Goal: Find specific page/section: Find specific page/section

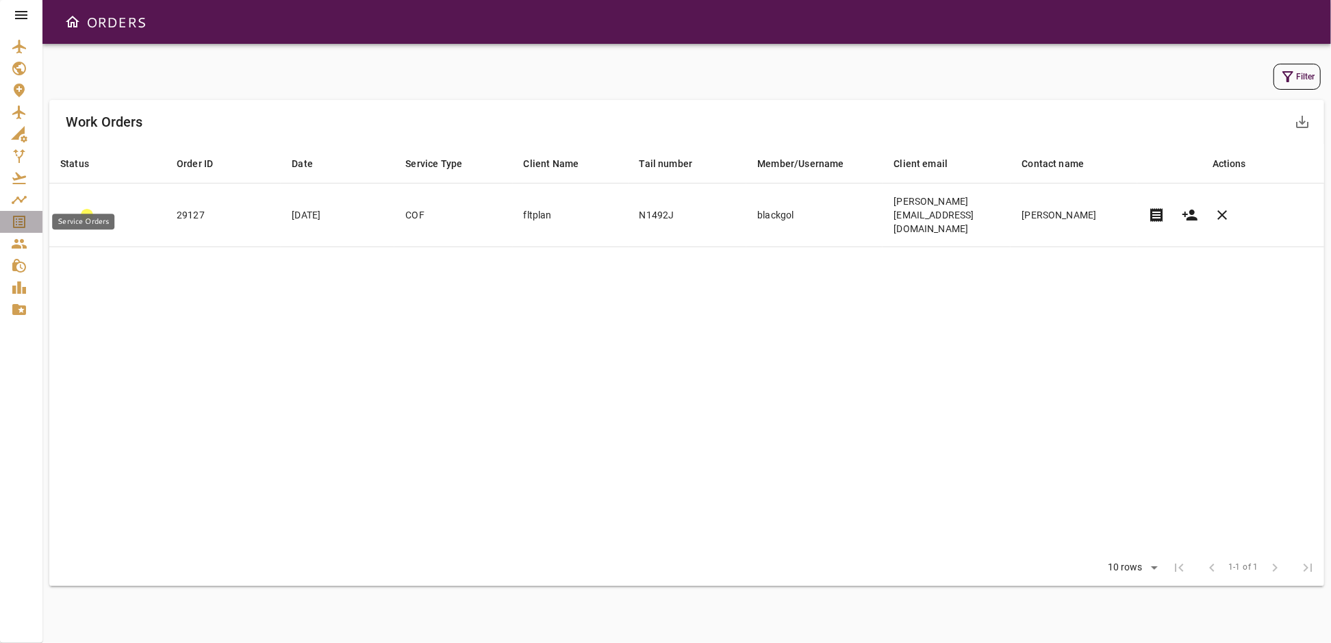
click at [15, 223] on icon "Service Orders" at bounding box center [19, 222] width 16 height 16
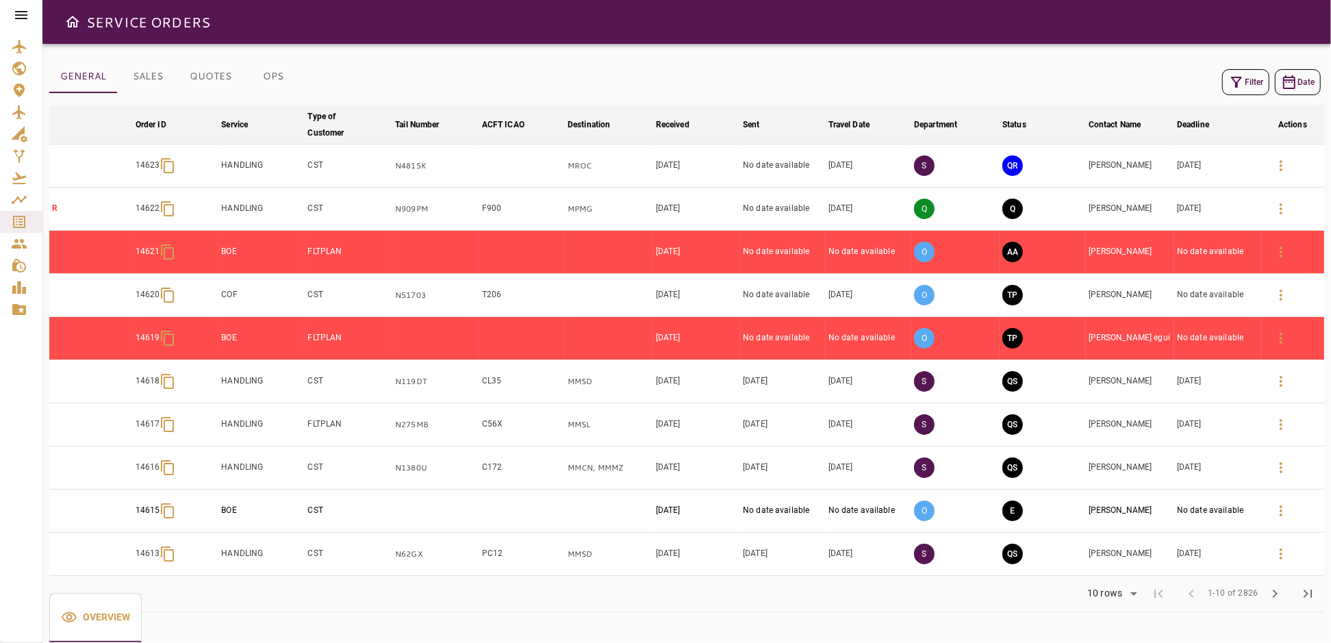
click at [12, 10] on div at bounding box center [21, 15] width 42 height 30
click at [21, 12] on icon at bounding box center [21, 15] width 12 height 8
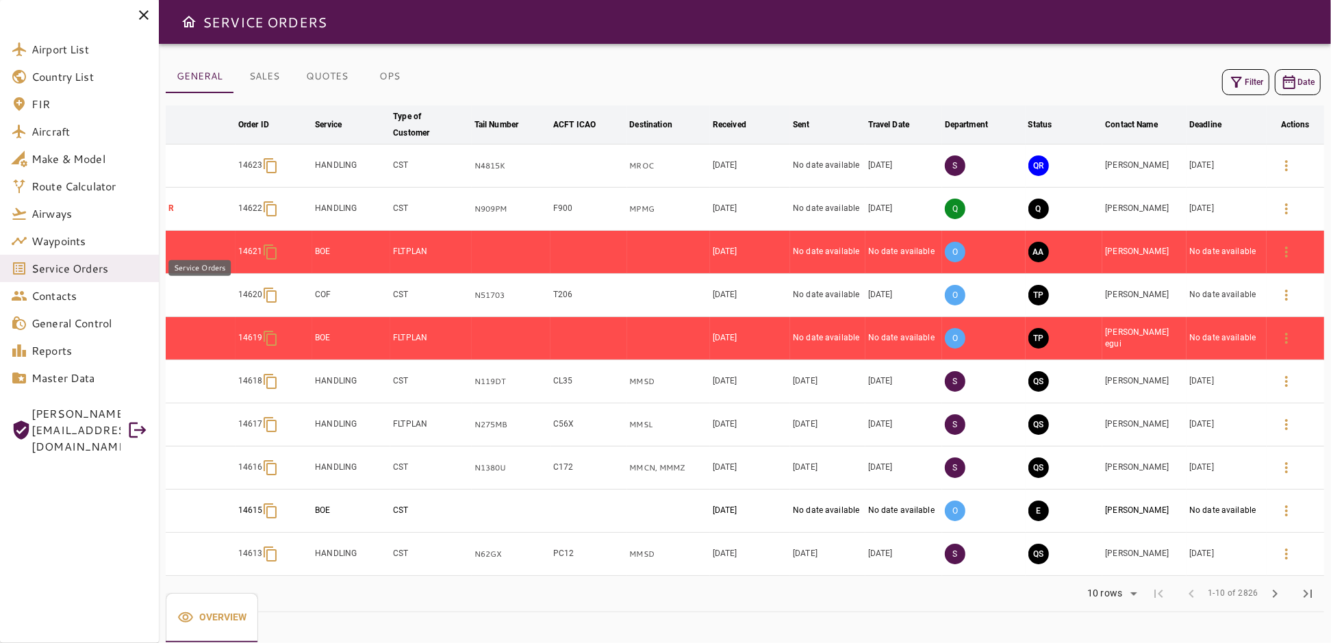
click at [71, 273] on span "Service Orders" at bounding box center [89, 268] width 116 height 16
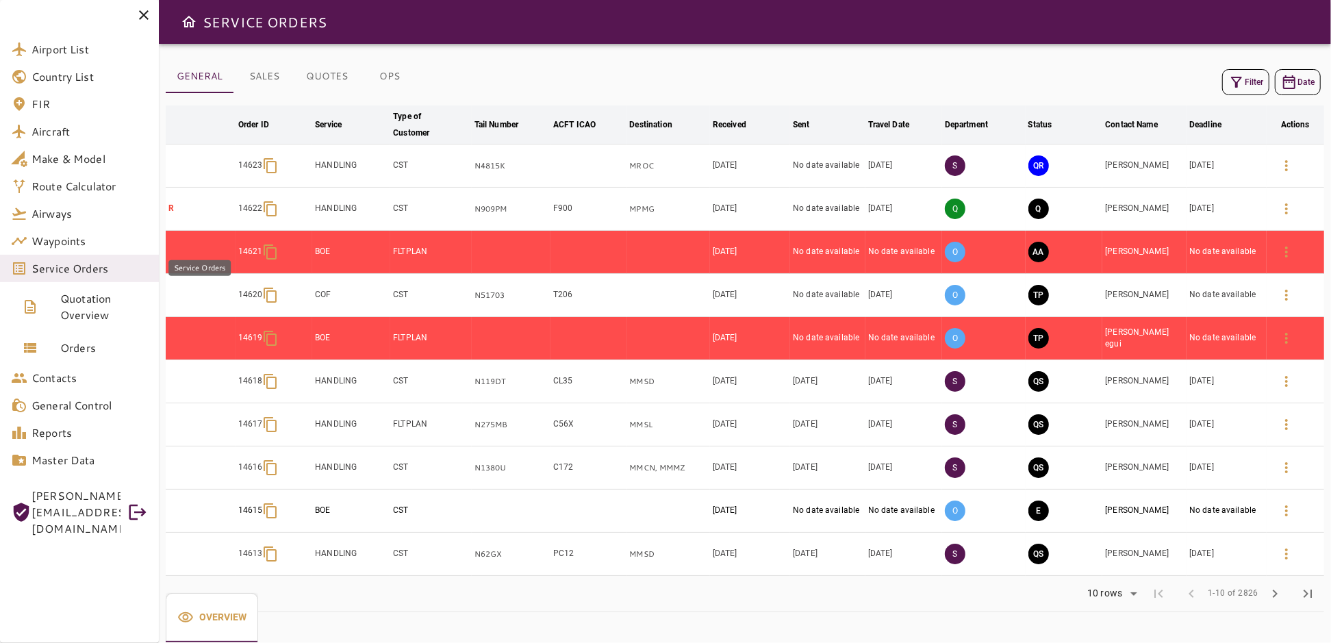
click at [88, 264] on span "Service Orders" at bounding box center [89, 268] width 116 height 16
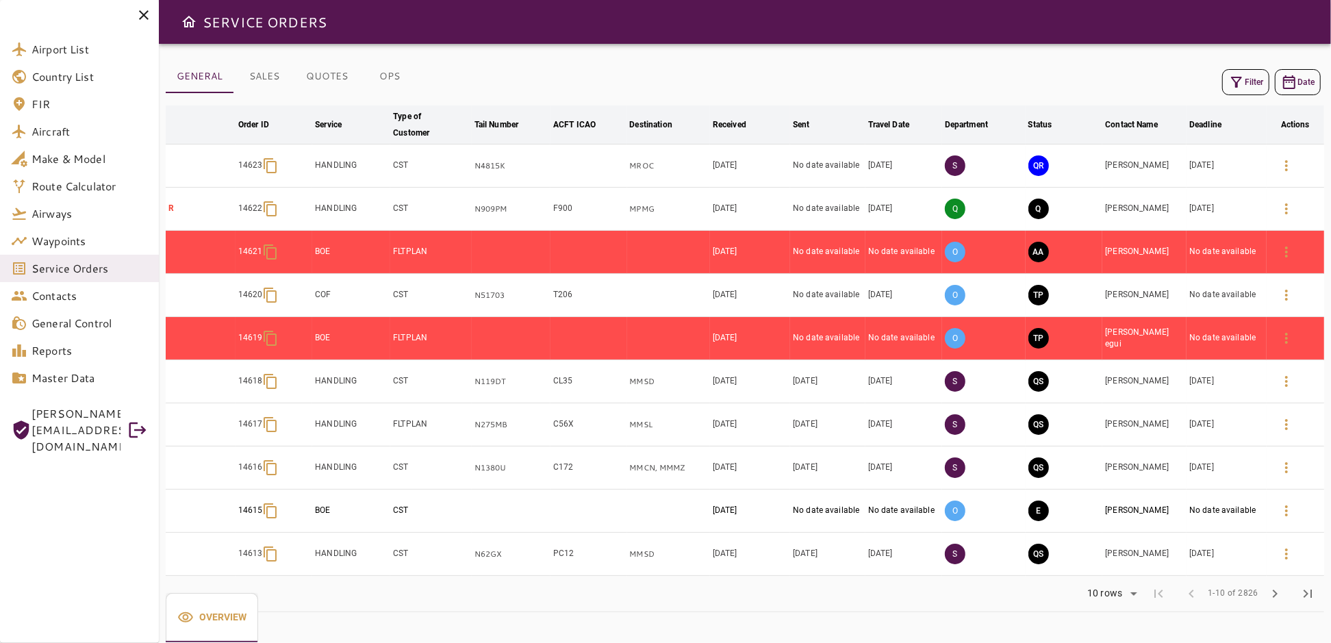
click at [1262, 83] on button "Filter" at bounding box center [1245, 82] width 47 height 26
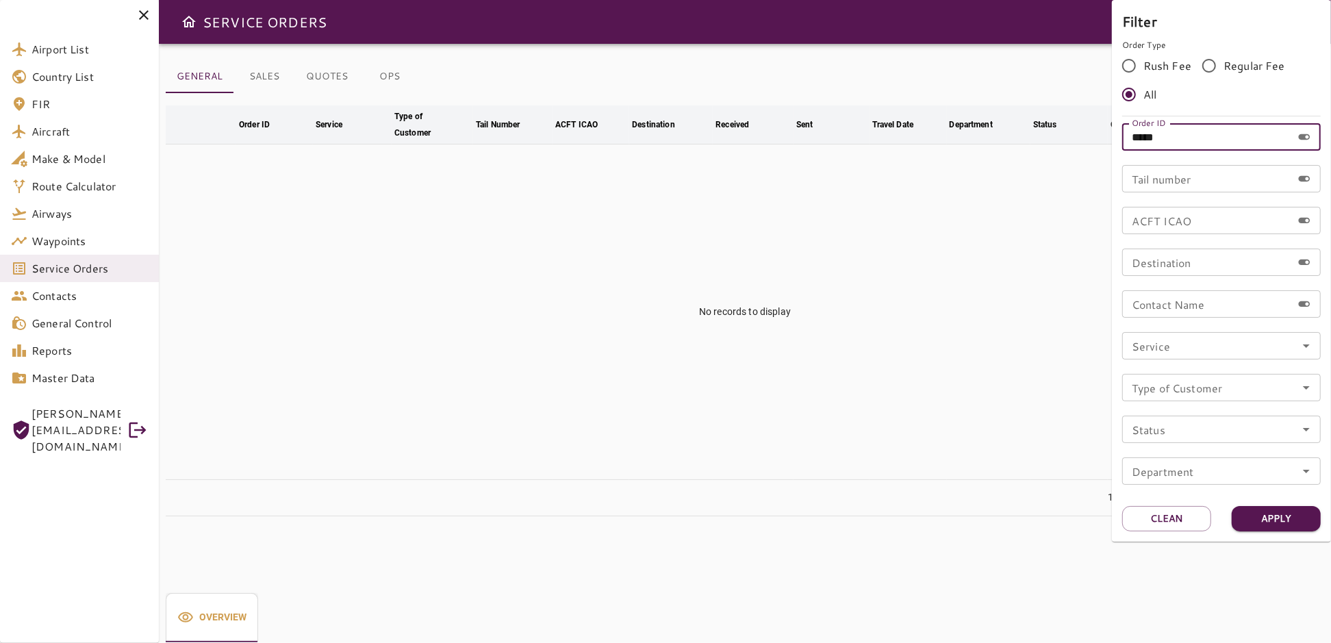
drag, startPoint x: 1192, startPoint y: 146, endPoint x: 1107, endPoint y: 146, distance: 85.6
click at [1107, 146] on div "Filter Order Type Rush Fee Regular Fee All Order ID ***** Order ID Tail number …" at bounding box center [665, 321] width 1331 height 643
click at [1144, 182] on input "Tail number" at bounding box center [1207, 178] width 170 height 27
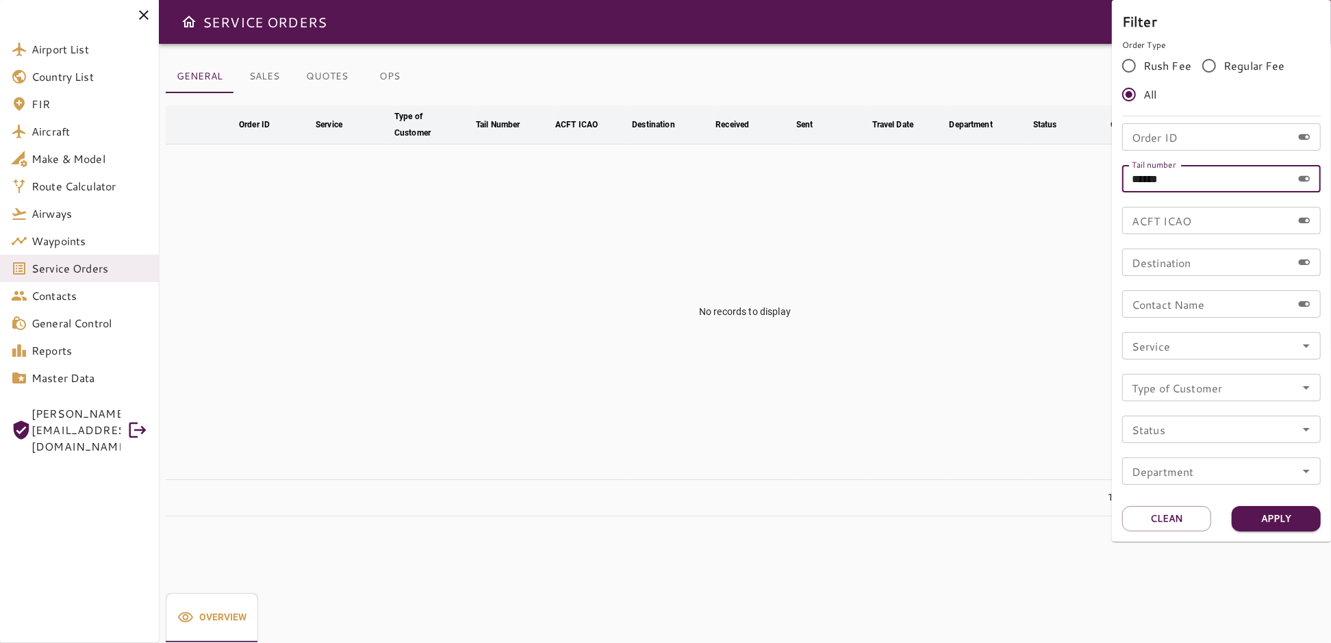
type input "******"
click at [1264, 515] on button "Apply" at bounding box center [1275, 518] width 89 height 25
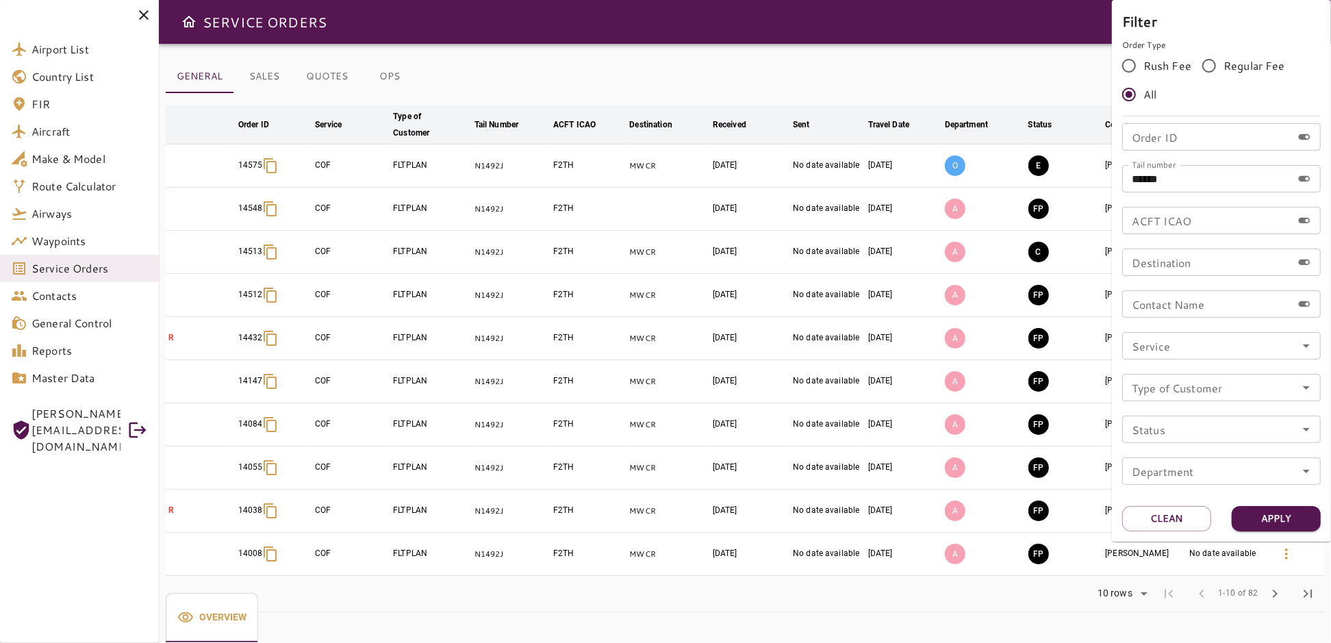
click at [1030, 54] on div at bounding box center [665, 321] width 1331 height 643
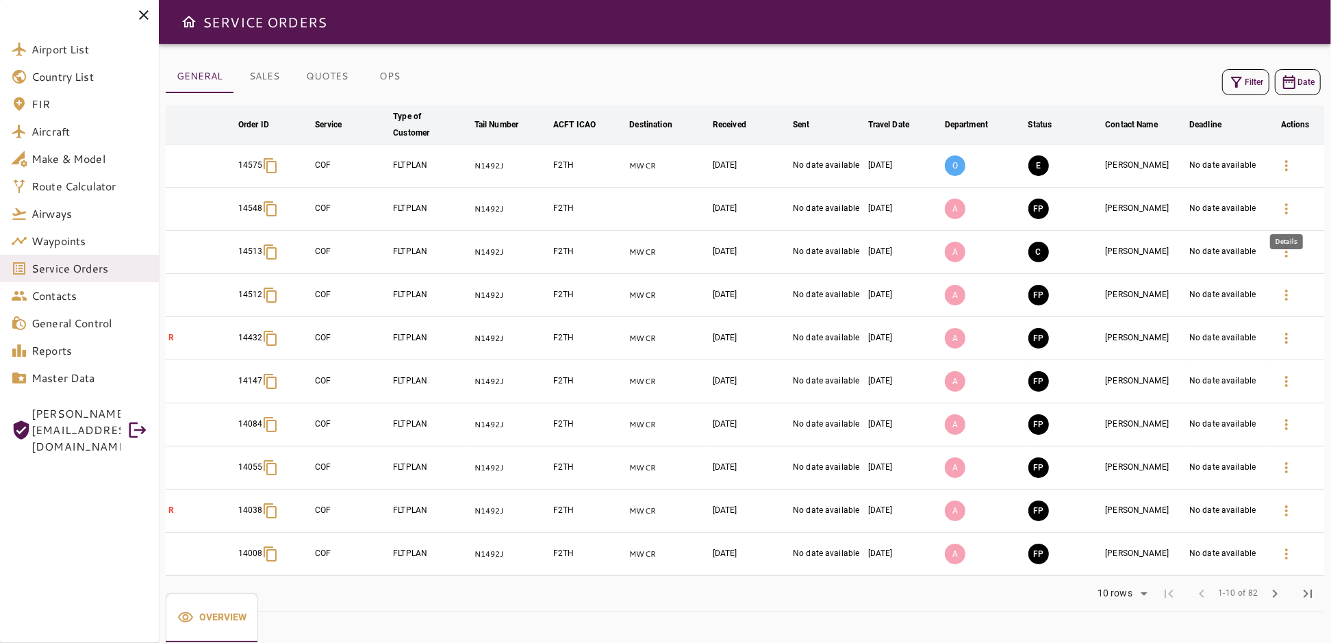
click at [1285, 205] on icon "button" at bounding box center [1286, 209] width 16 height 16
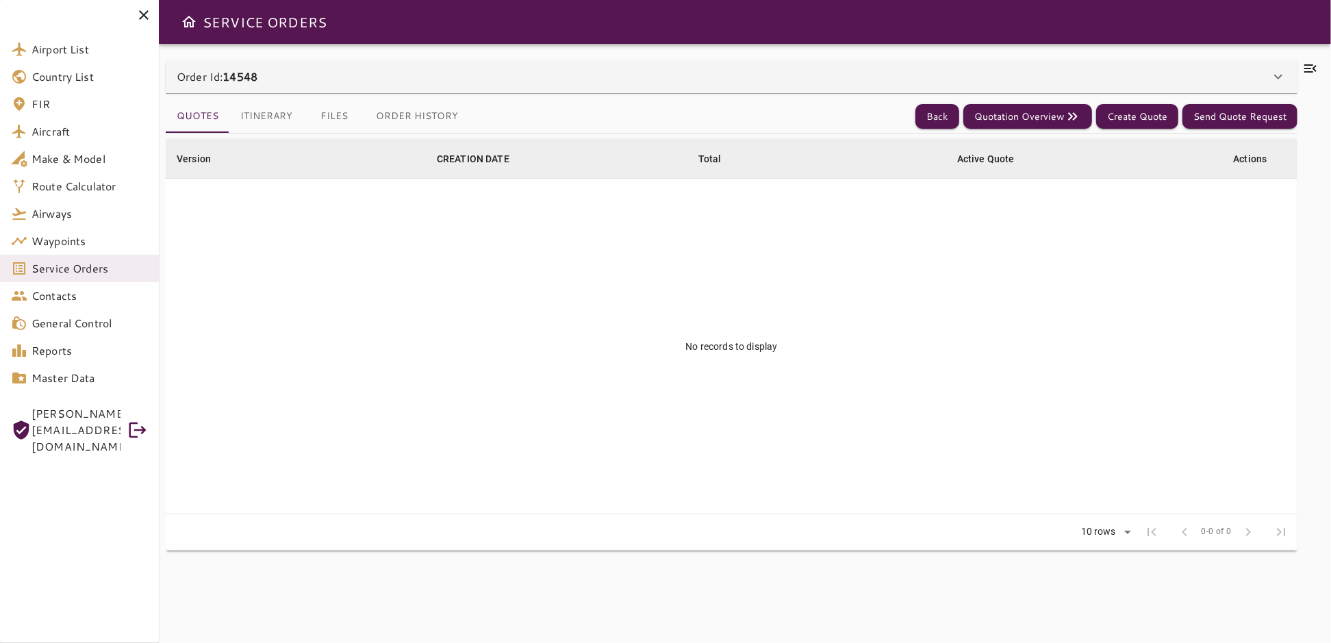
click at [1314, 69] on icon at bounding box center [1310, 68] width 12 height 8
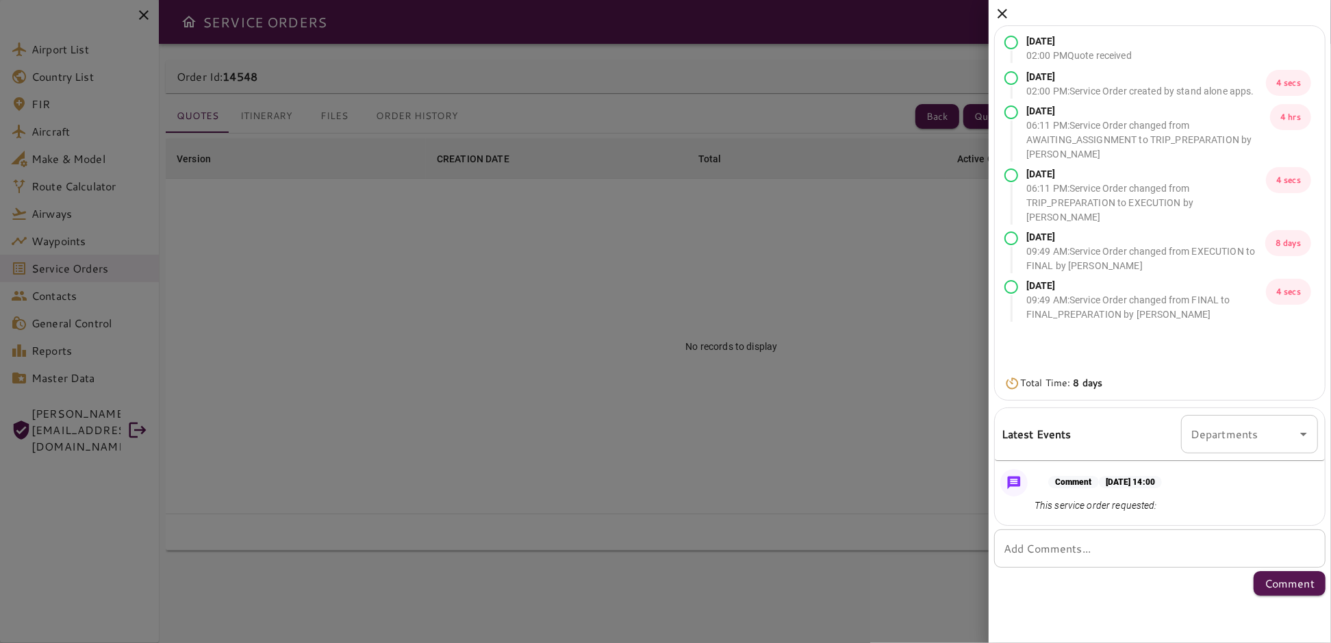
click at [1004, 8] on icon at bounding box center [1002, 13] width 16 height 16
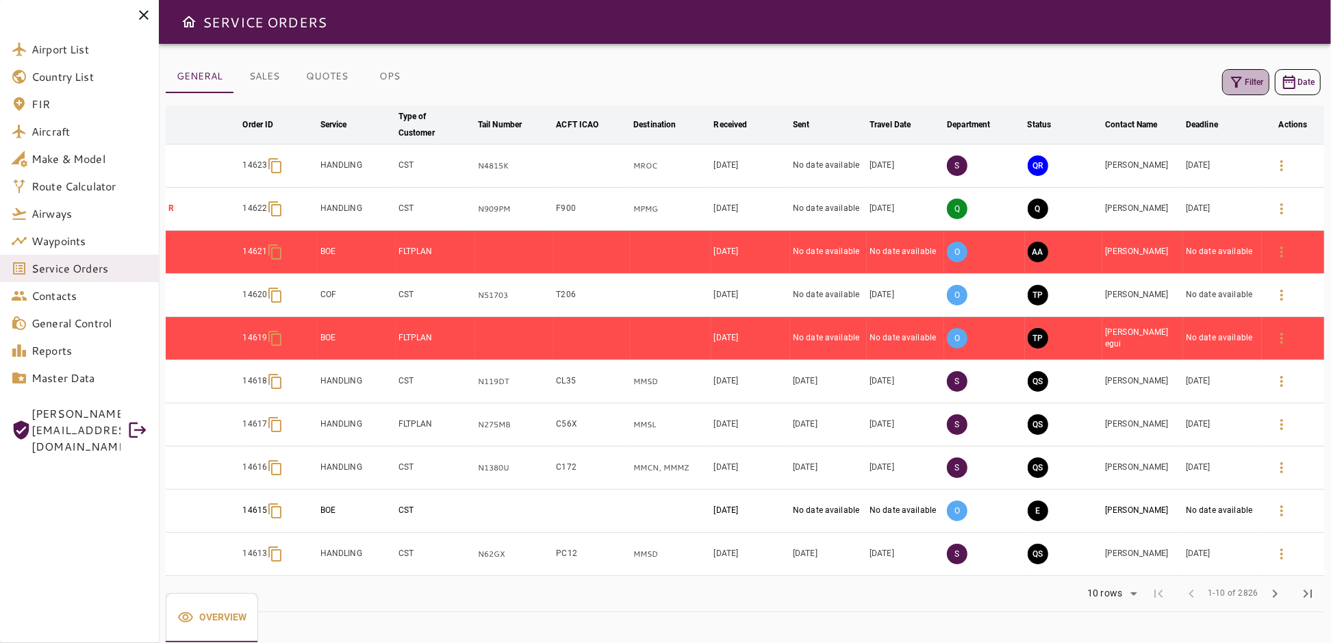
click at [1241, 76] on icon "button" at bounding box center [1236, 82] width 16 height 16
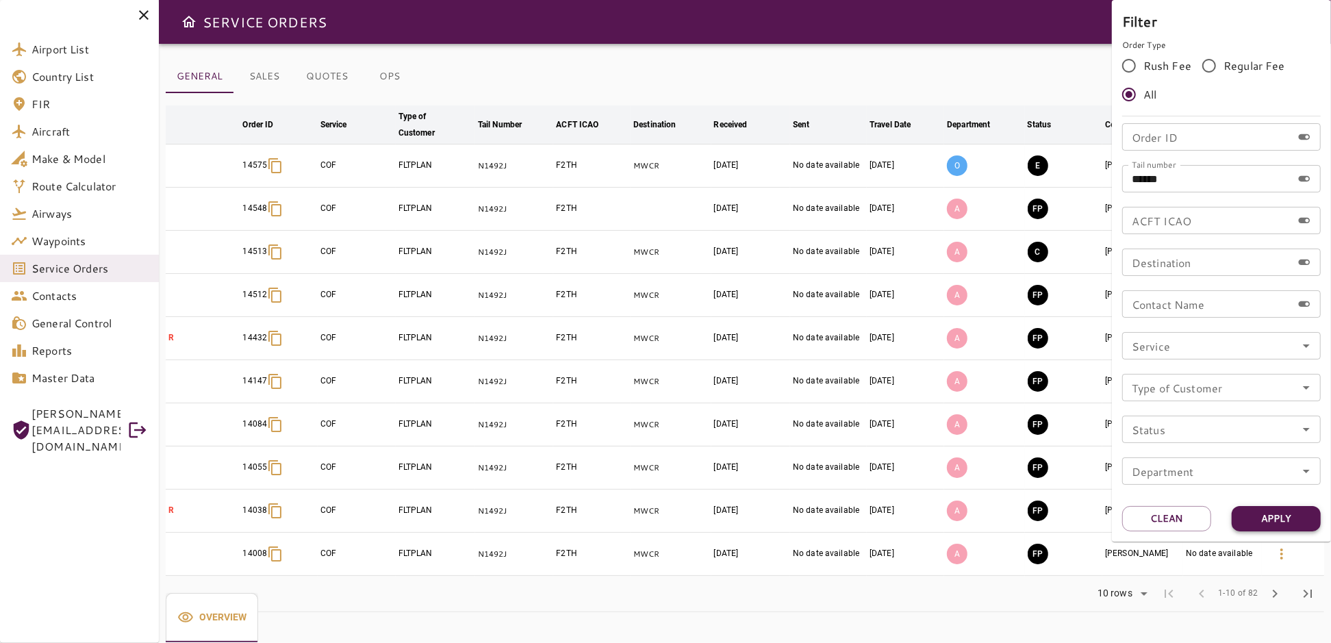
click at [1260, 521] on button "Apply" at bounding box center [1275, 518] width 89 height 25
click at [1004, 44] on div at bounding box center [665, 321] width 1331 height 643
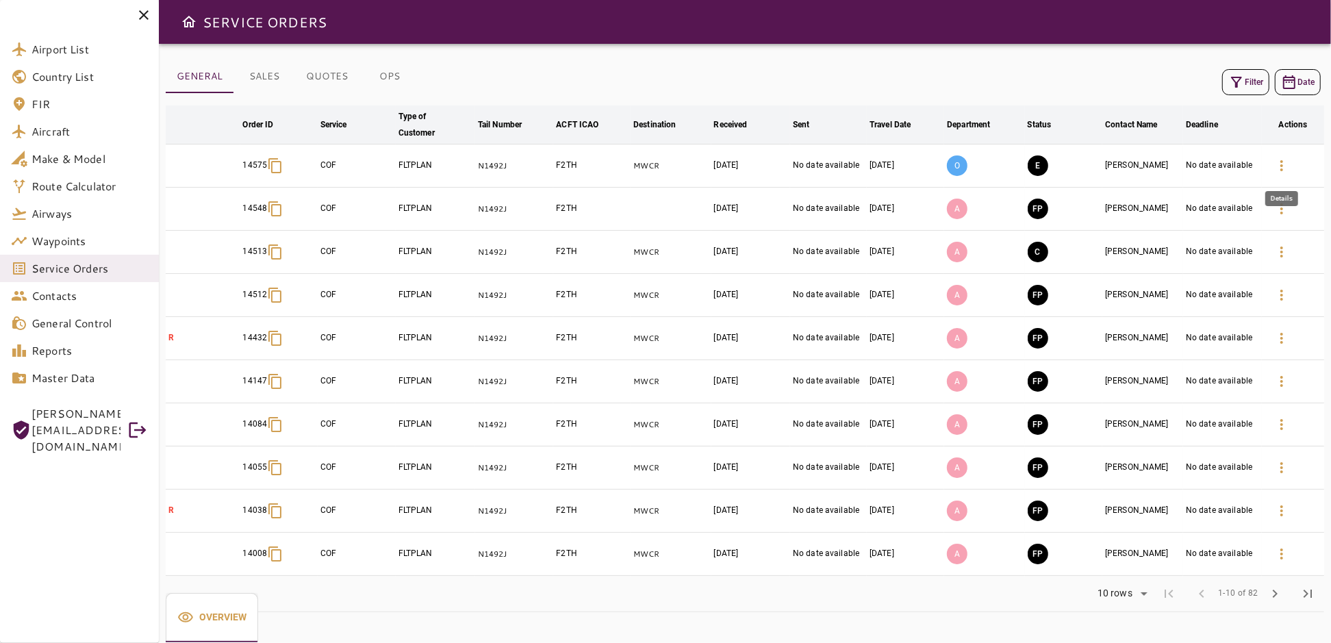
click at [1286, 164] on icon "button" at bounding box center [1281, 165] width 16 height 16
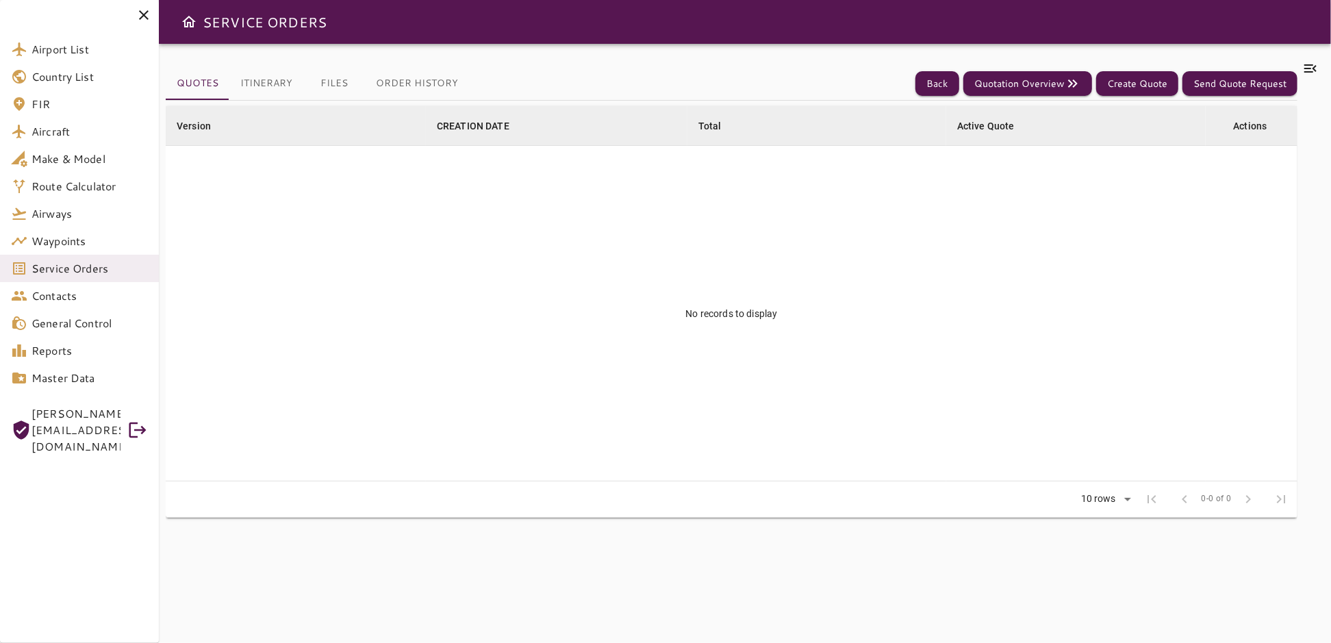
click at [1315, 68] on icon at bounding box center [1310, 68] width 16 height 16
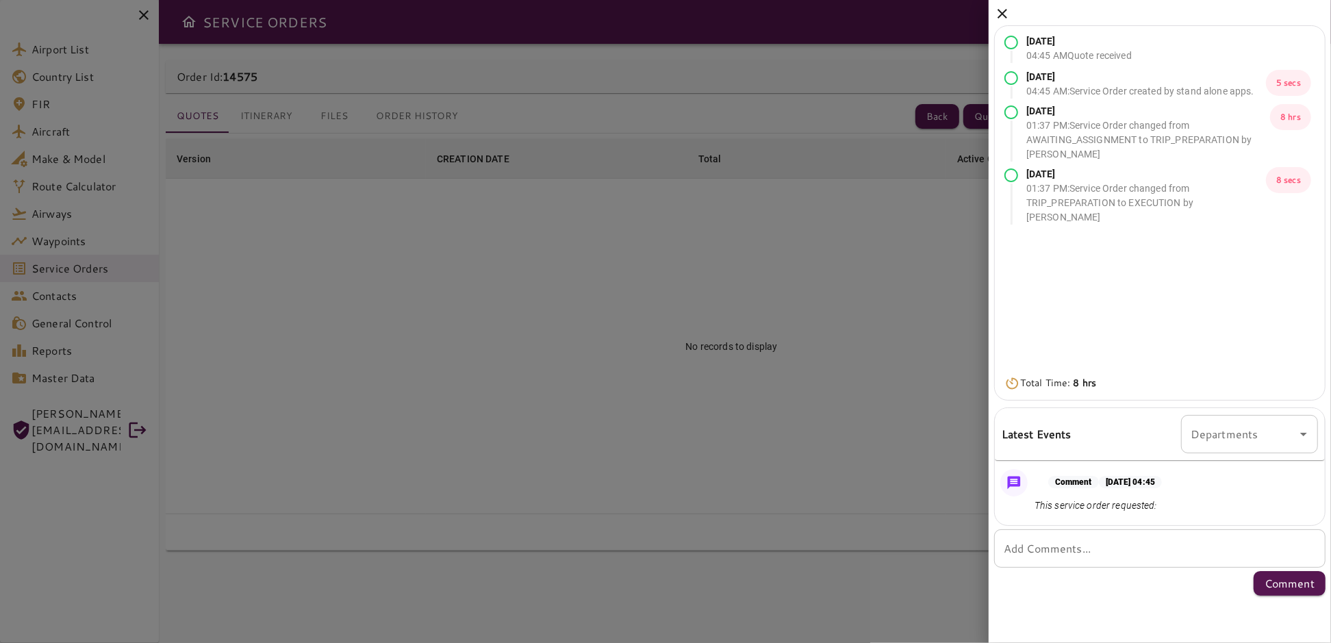
click at [1000, 9] on icon at bounding box center [1002, 13] width 16 height 16
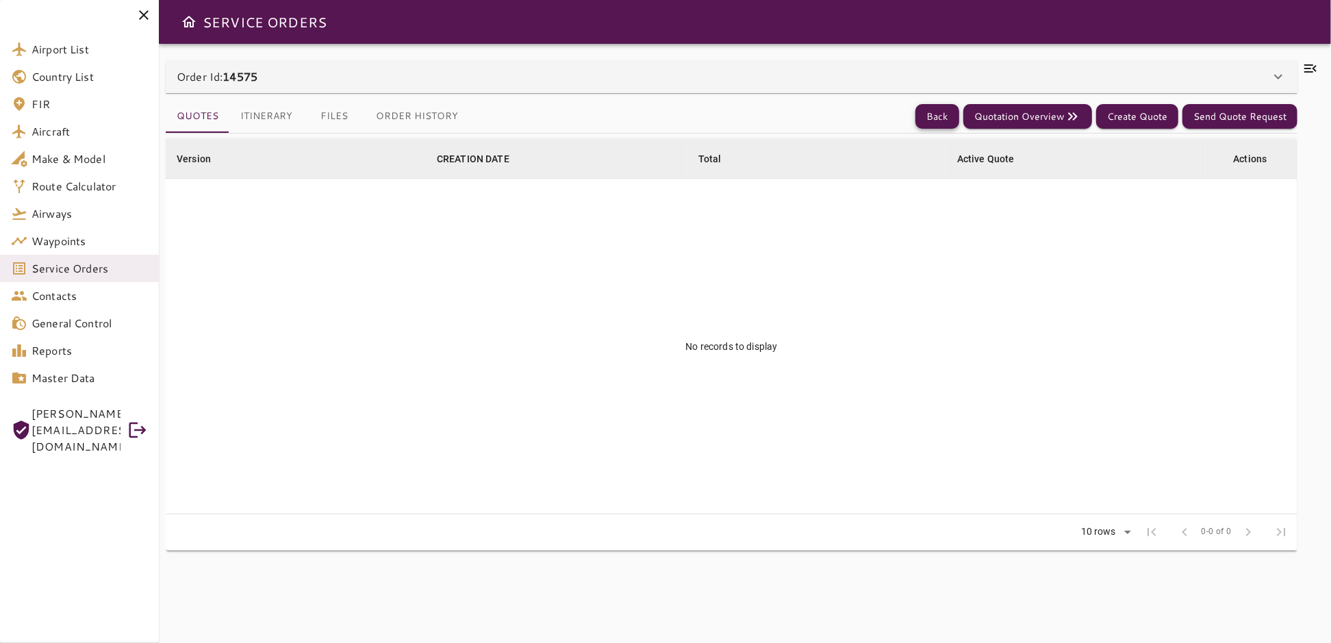
click at [951, 114] on button "Back" at bounding box center [937, 116] width 44 height 25
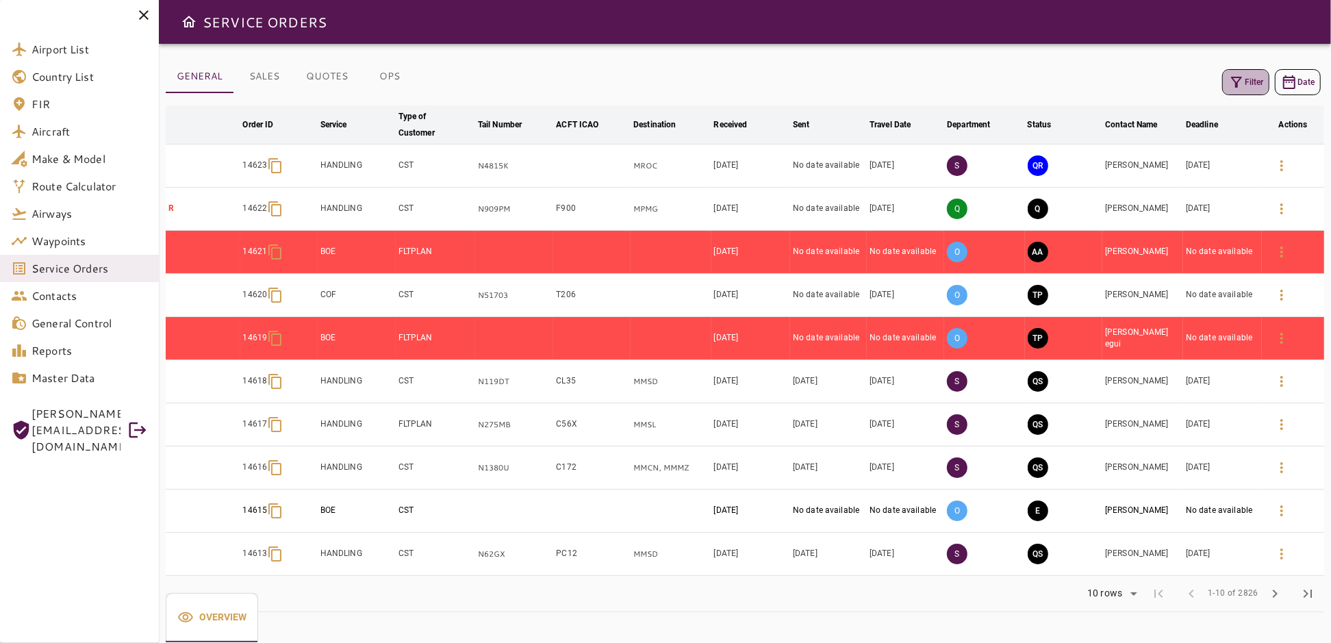
click at [1240, 75] on icon "button" at bounding box center [1236, 82] width 16 height 16
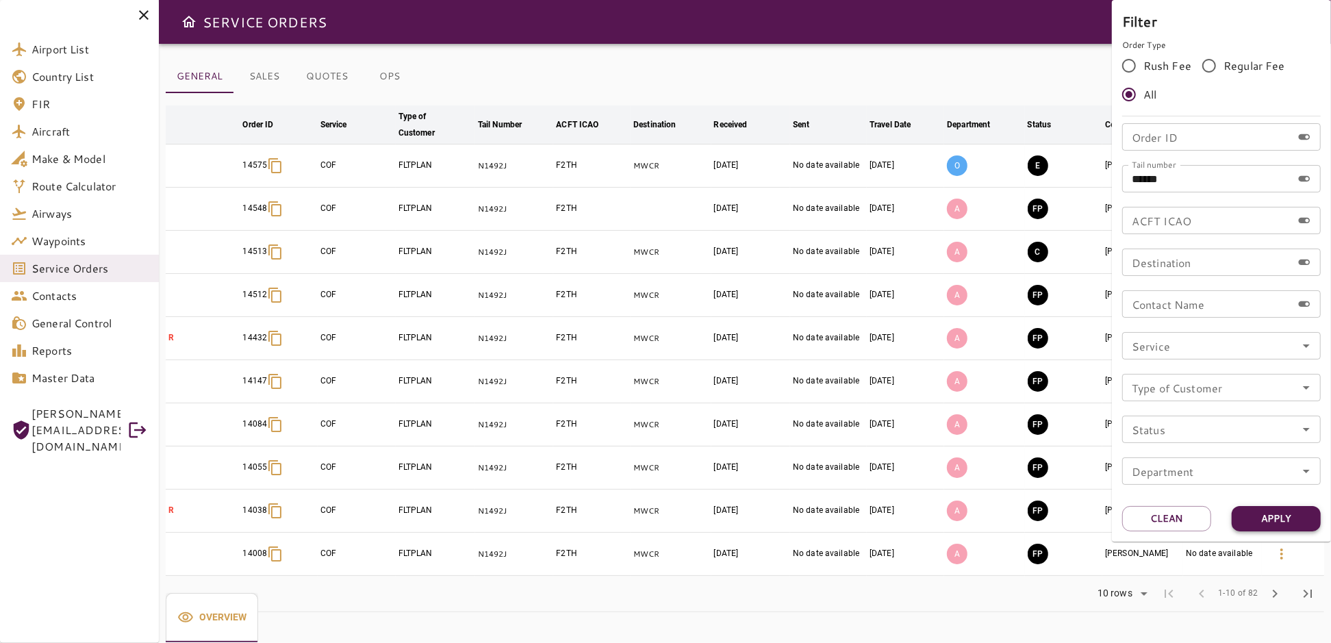
click at [1299, 521] on button "Apply" at bounding box center [1275, 518] width 89 height 25
click at [1047, 58] on div at bounding box center [665, 321] width 1331 height 643
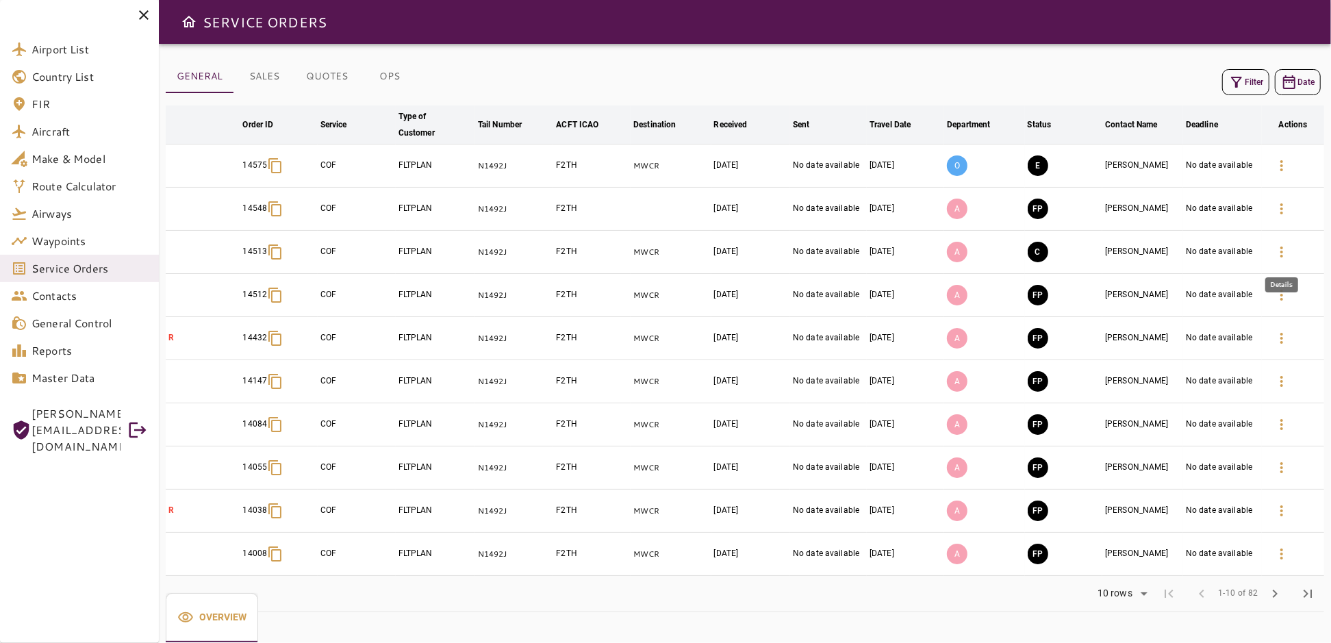
click at [1281, 249] on icon "button" at bounding box center [1281, 252] width 16 height 16
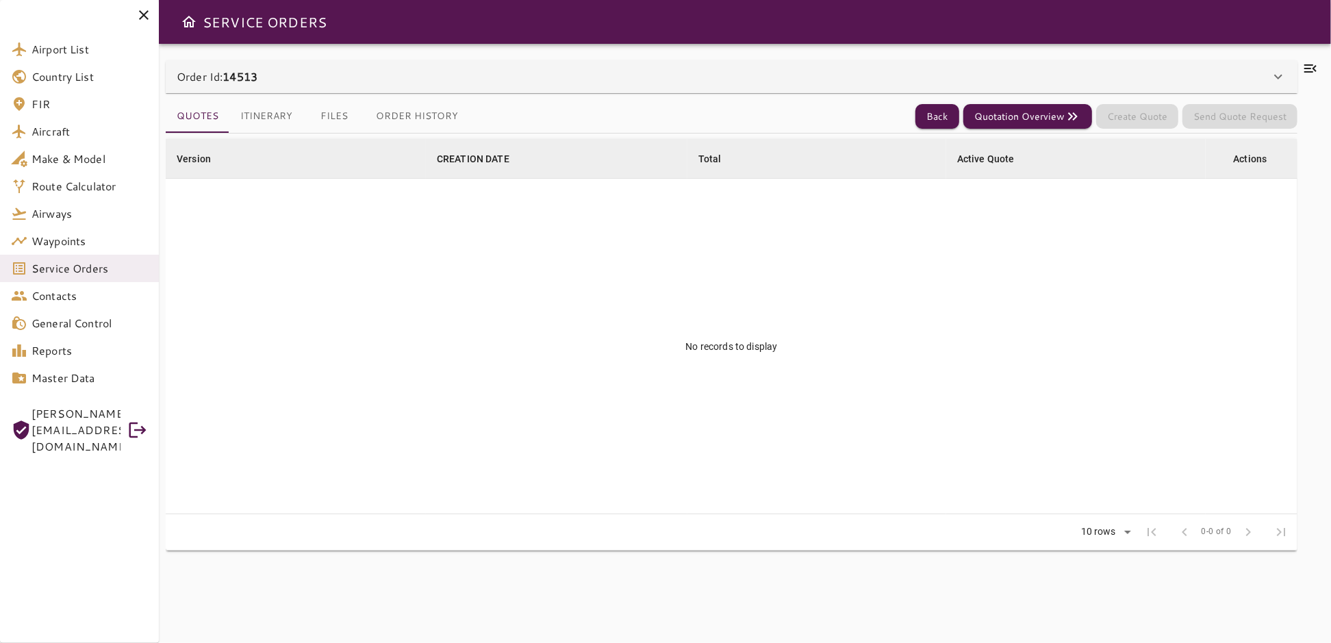
click at [1312, 63] on icon at bounding box center [1310, 68] width 16 height 16
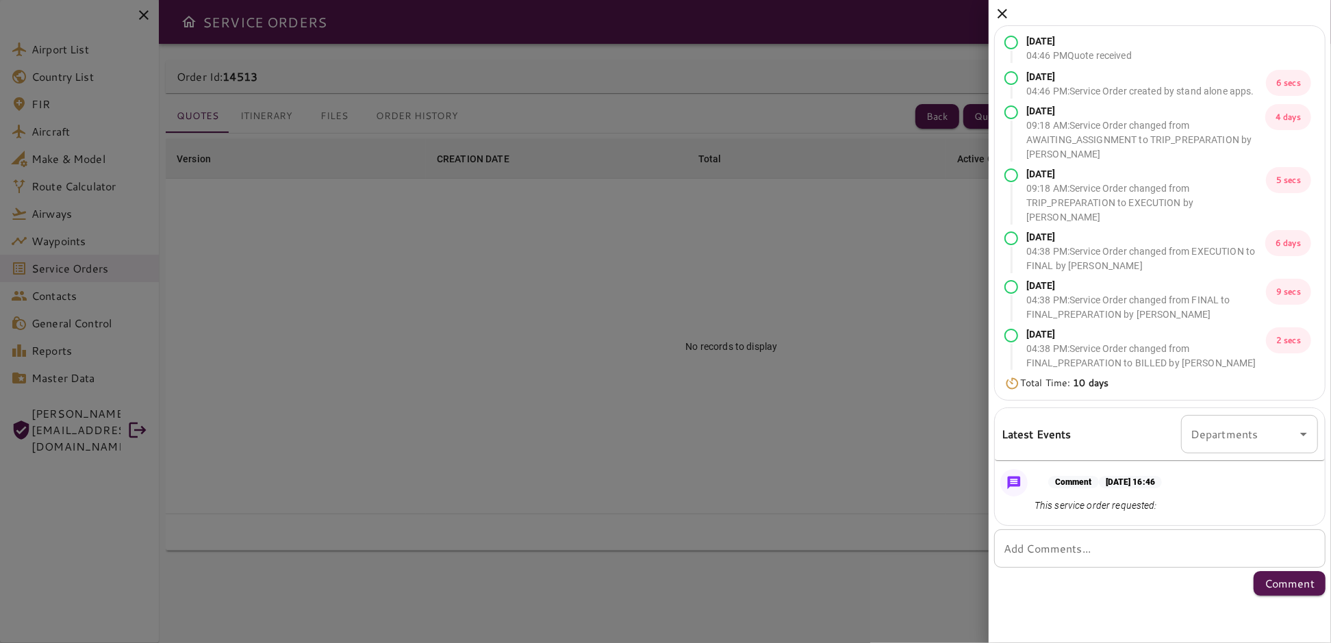
click at [995, 15] on icon at bounding box center [1002, 13] width 16 height 16
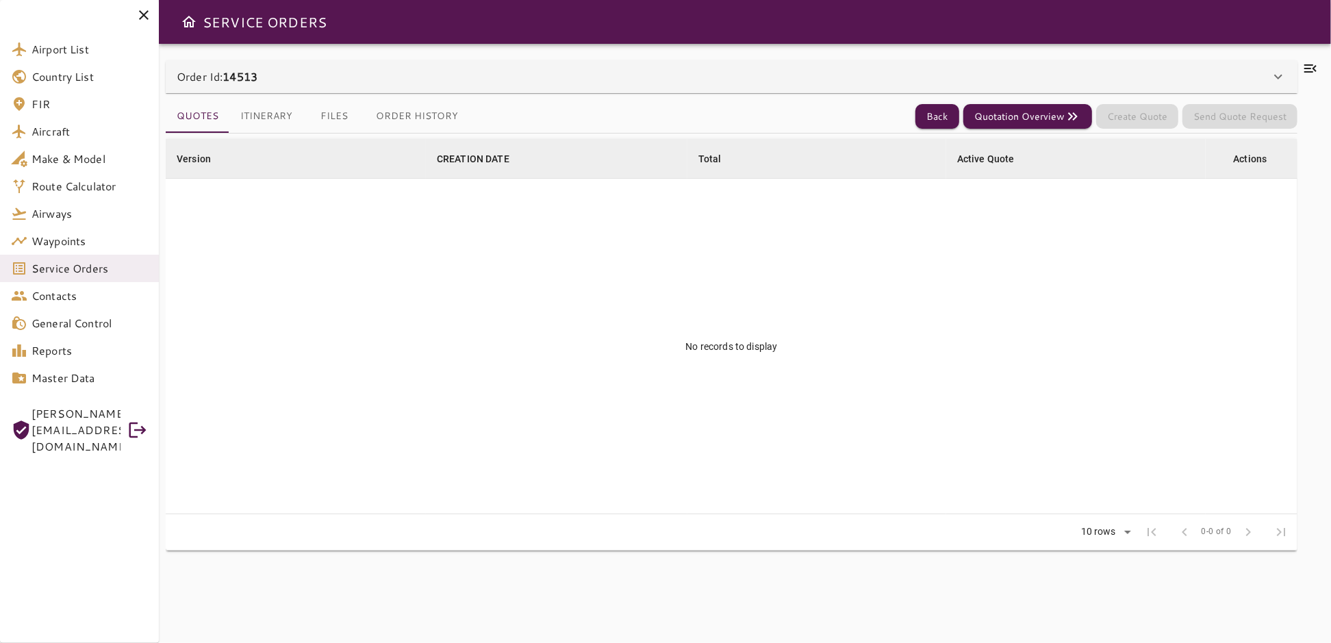
click at [1281, 75] on icon at bounding box center [1278, 77] width 8 height 5
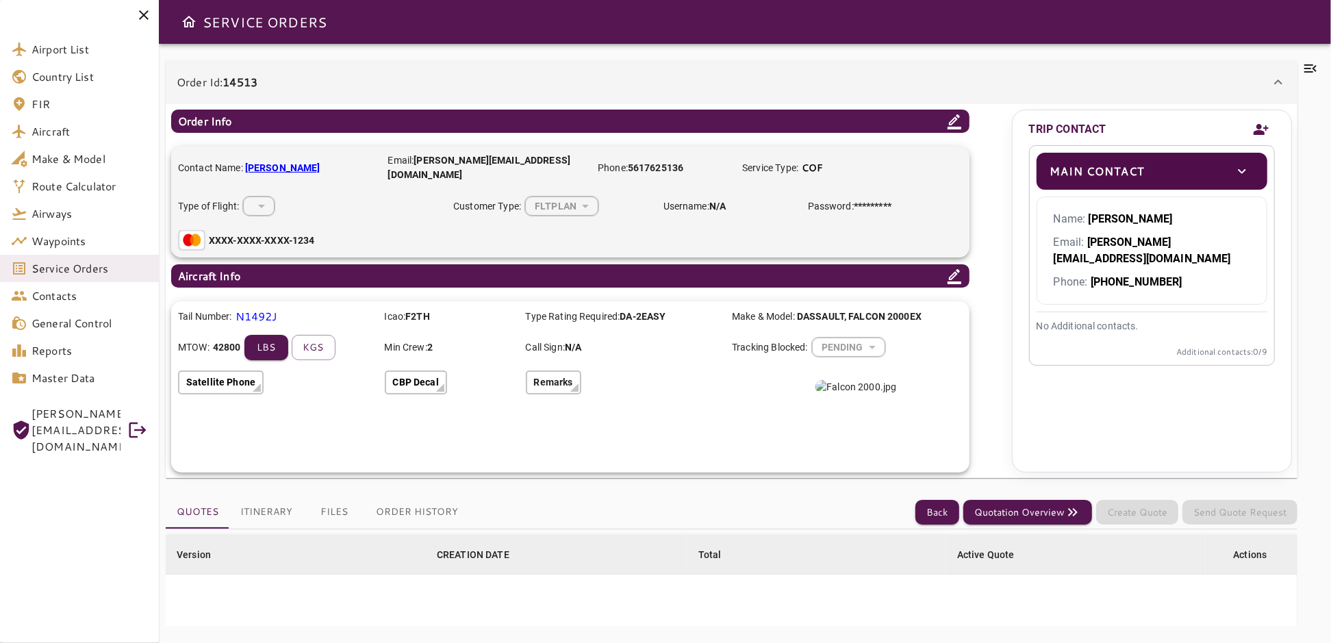
click at [1279, 75] on icon at bounding box center [1278, 82] width 16 height 16
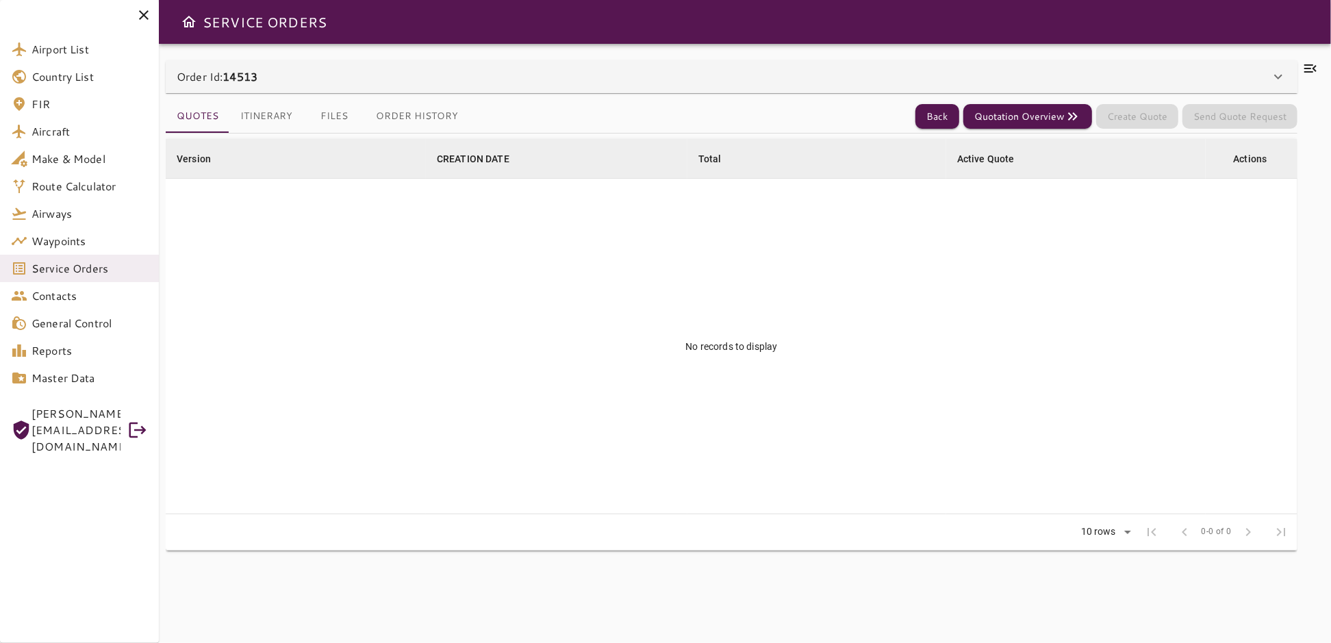
click at [1279, 75] on icon at bounding box center [1278, 76] width 16 height 16
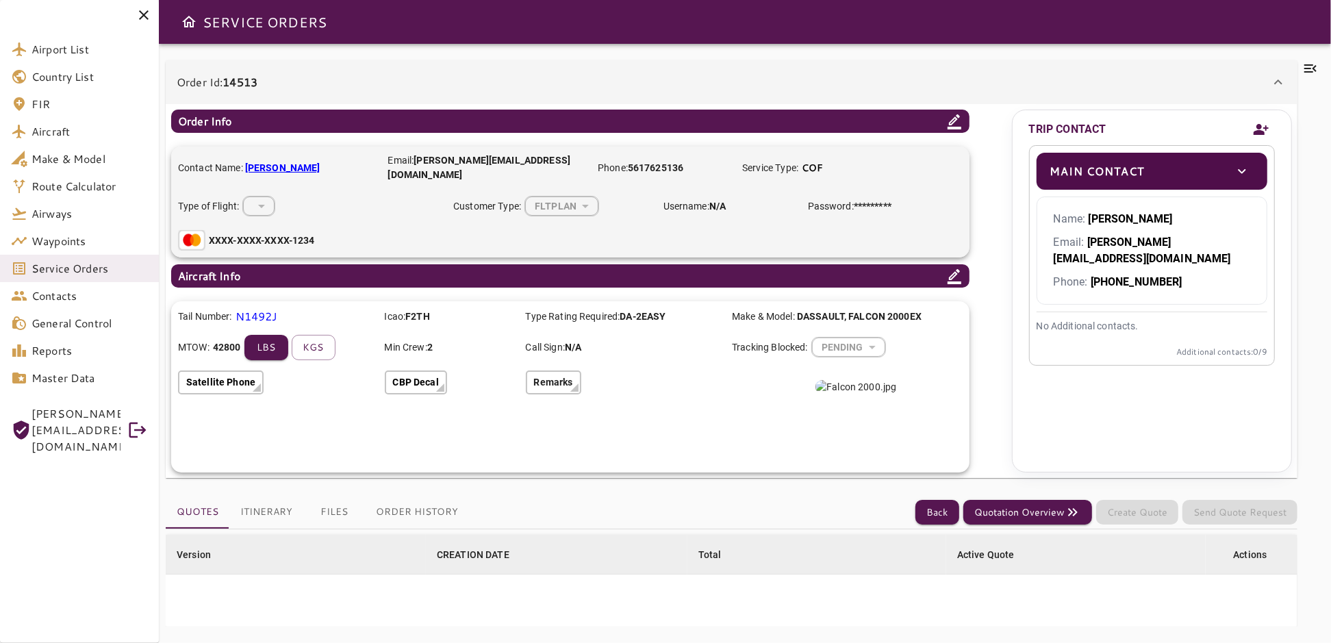
click at [1279, 75] on icon at bounding box center [1278, 82] width 16 height 16
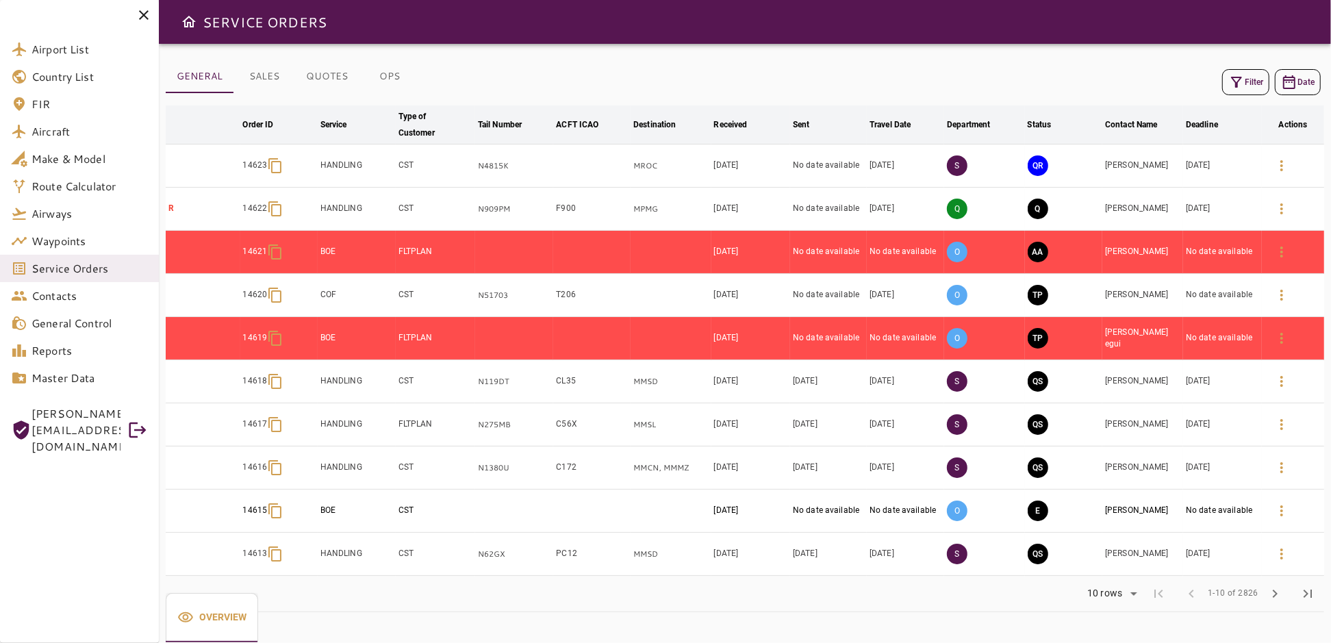
click at [1245, 79] on button "Filter" at bounding box center [1245, 82] width 47 height 26
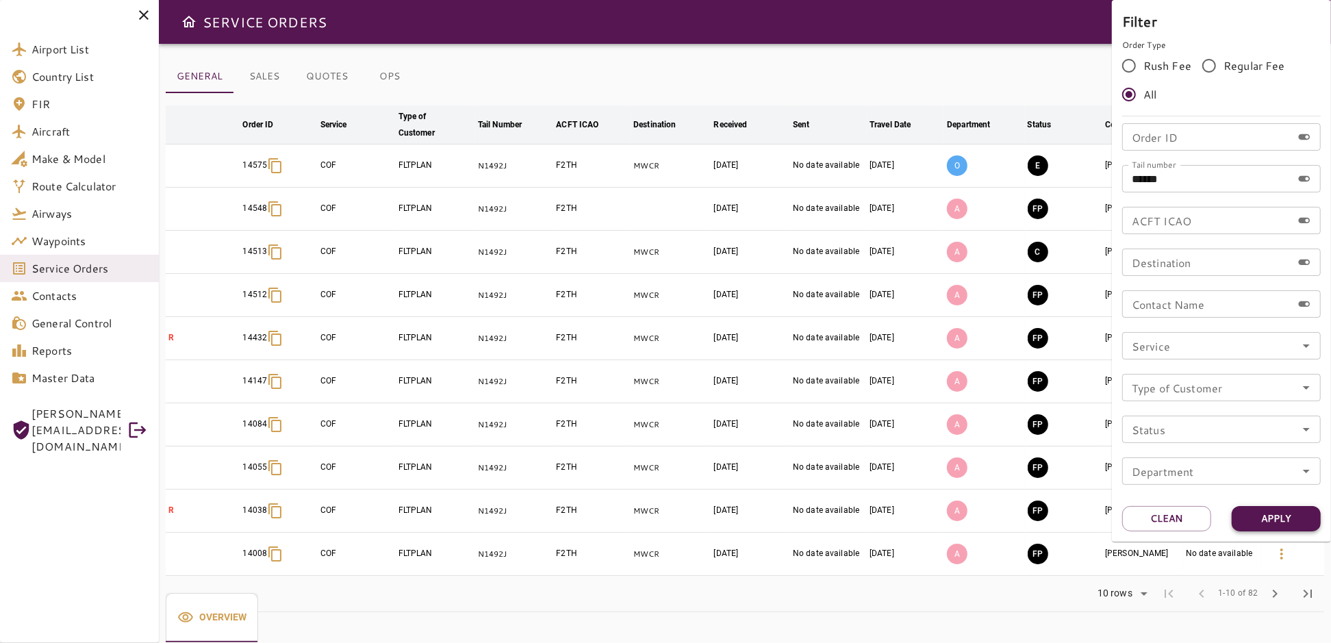
click at [1259, 510] on button "Apply" at bounding box center [1275, 518] width 89 height 25
click at [939, 61] on div at bounding box center [665, 321] width 1331 height 643
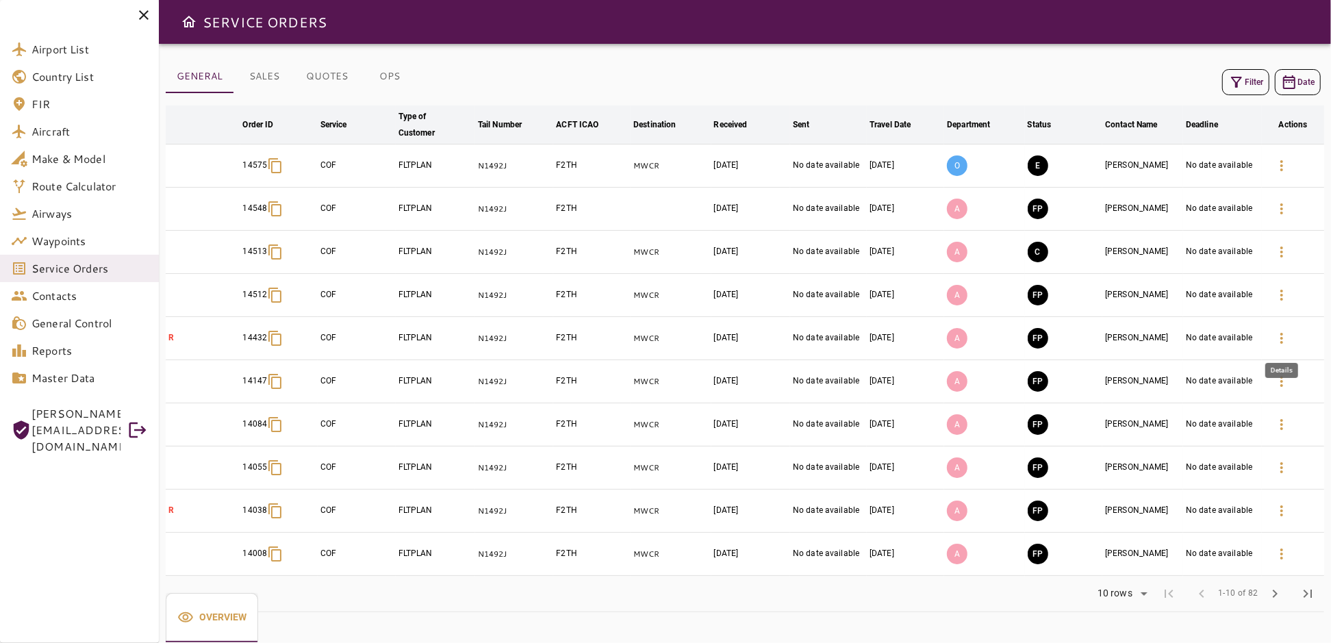
click at [1281, 333] on icon "button" at bounding box center [1281, 338] width 3 height 11
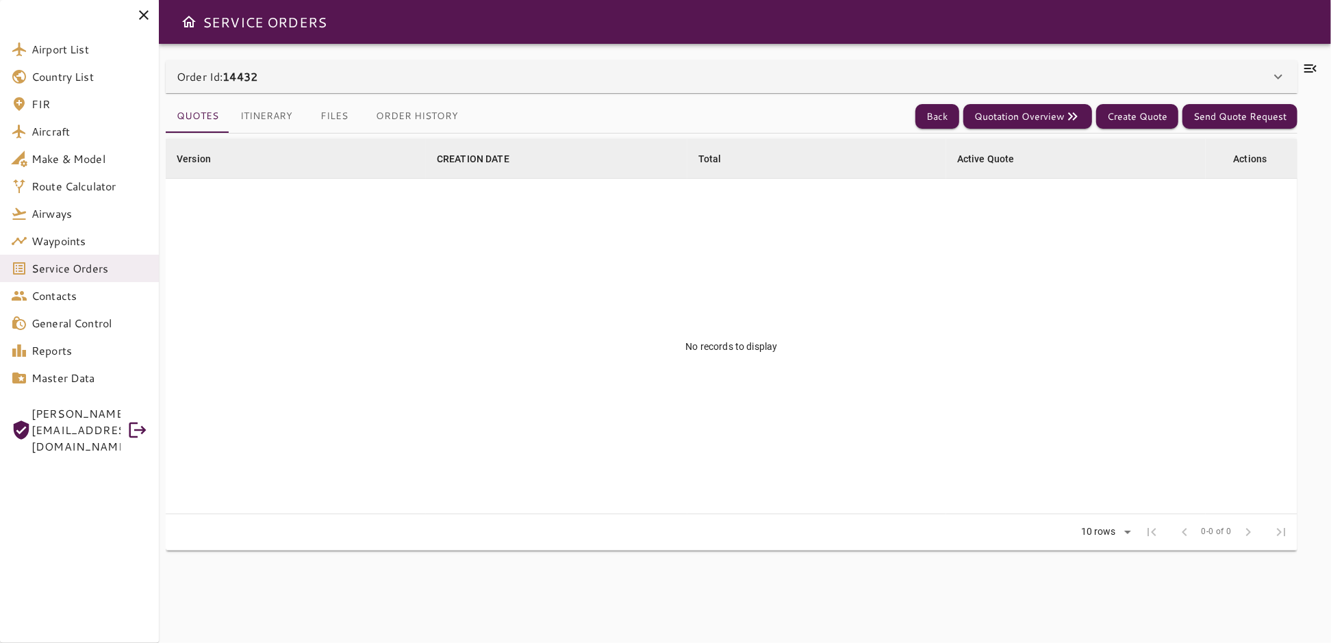
click at [1312, 65] on icon at bounding box center [1310, 68] width 12 height 8
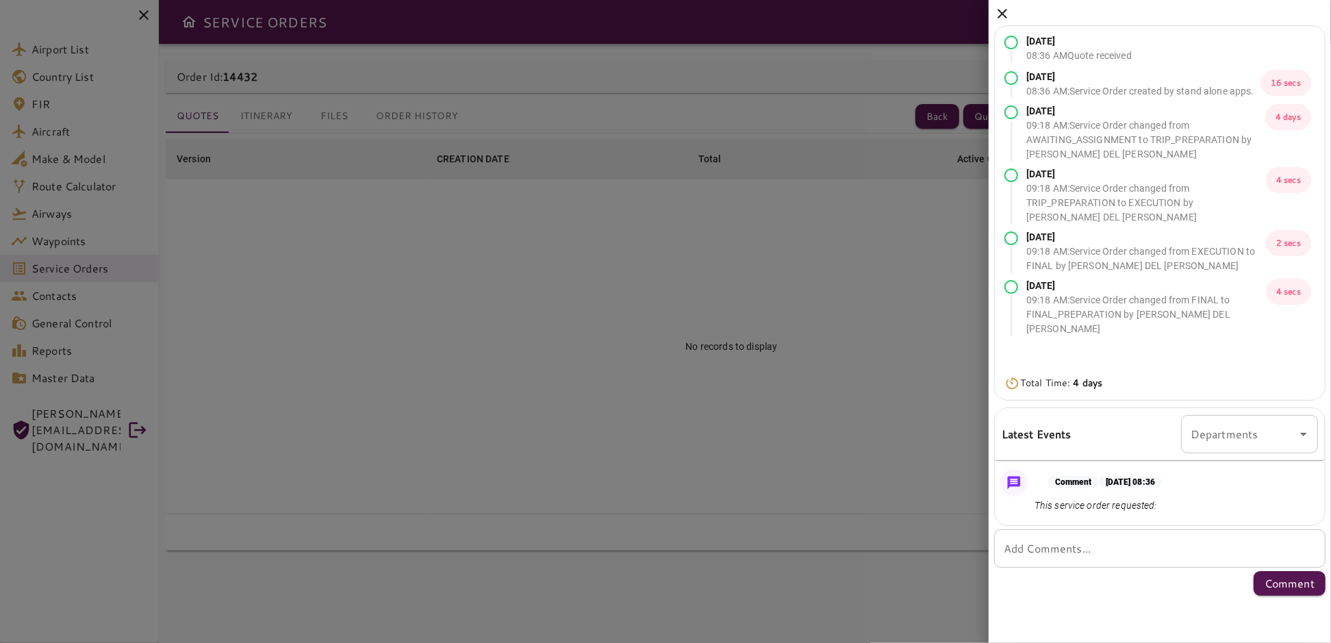
click at [1002, 10] on icon at bounding box center [1002, 13] width 16 height 16
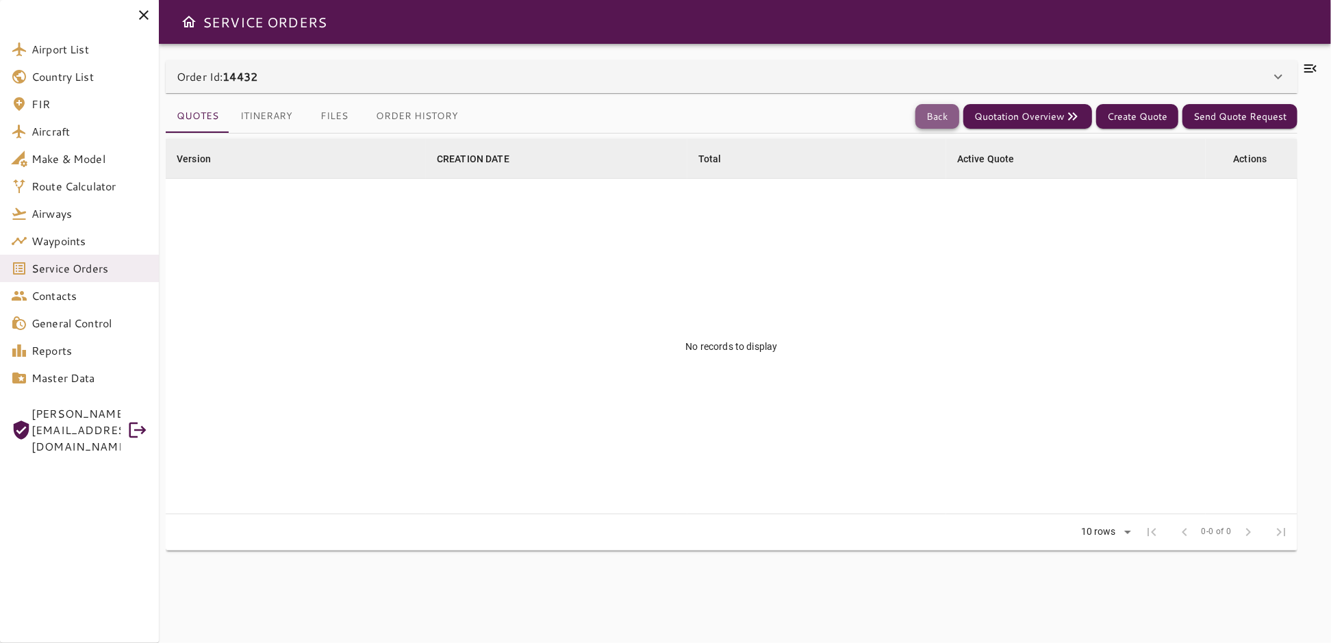
click at [943, 107] on button "Back" at bounding box center [937, 116] width 44 height 25
